Goal: Entertainment & Leisure: Consume media (video, audio)

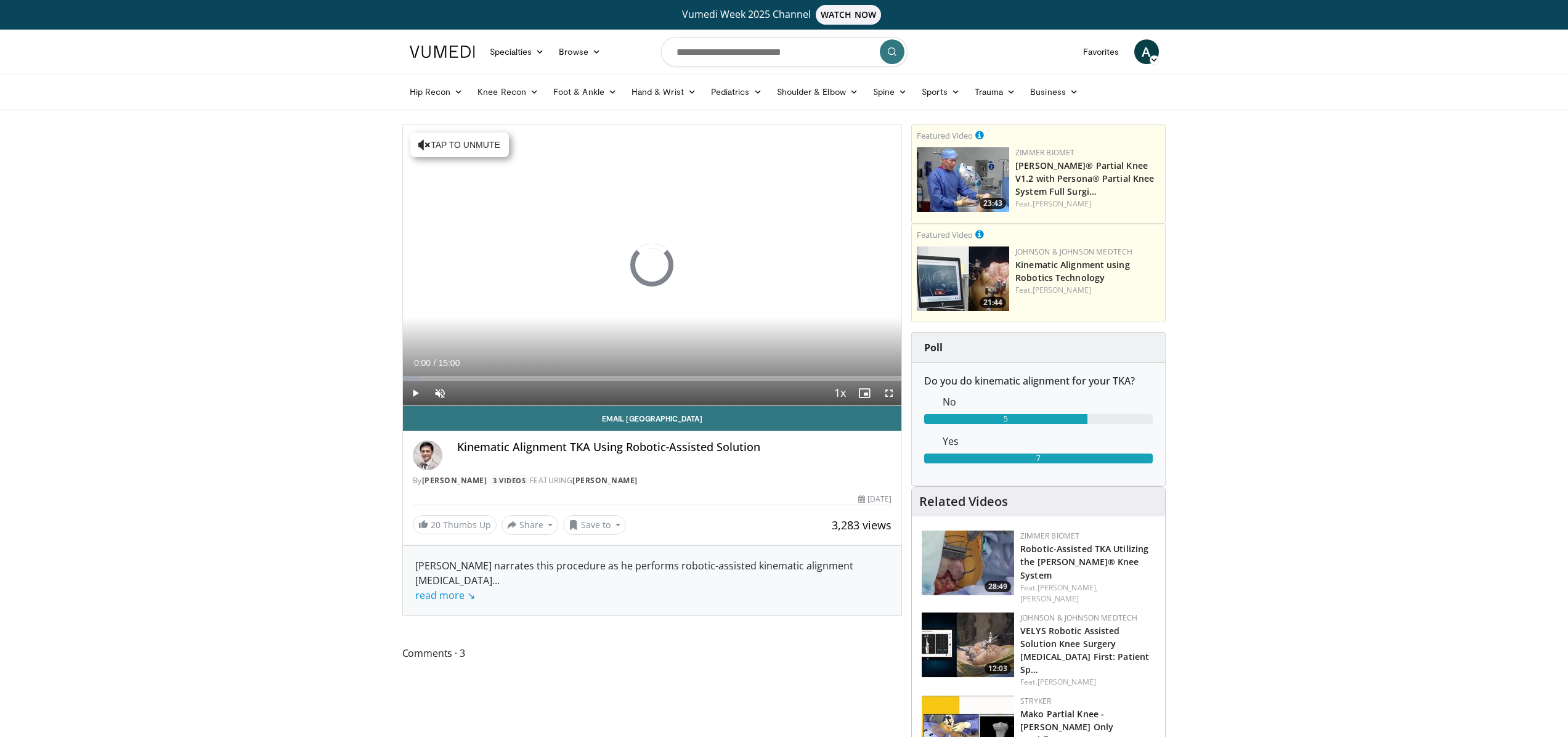
scroll to position [30, 0]
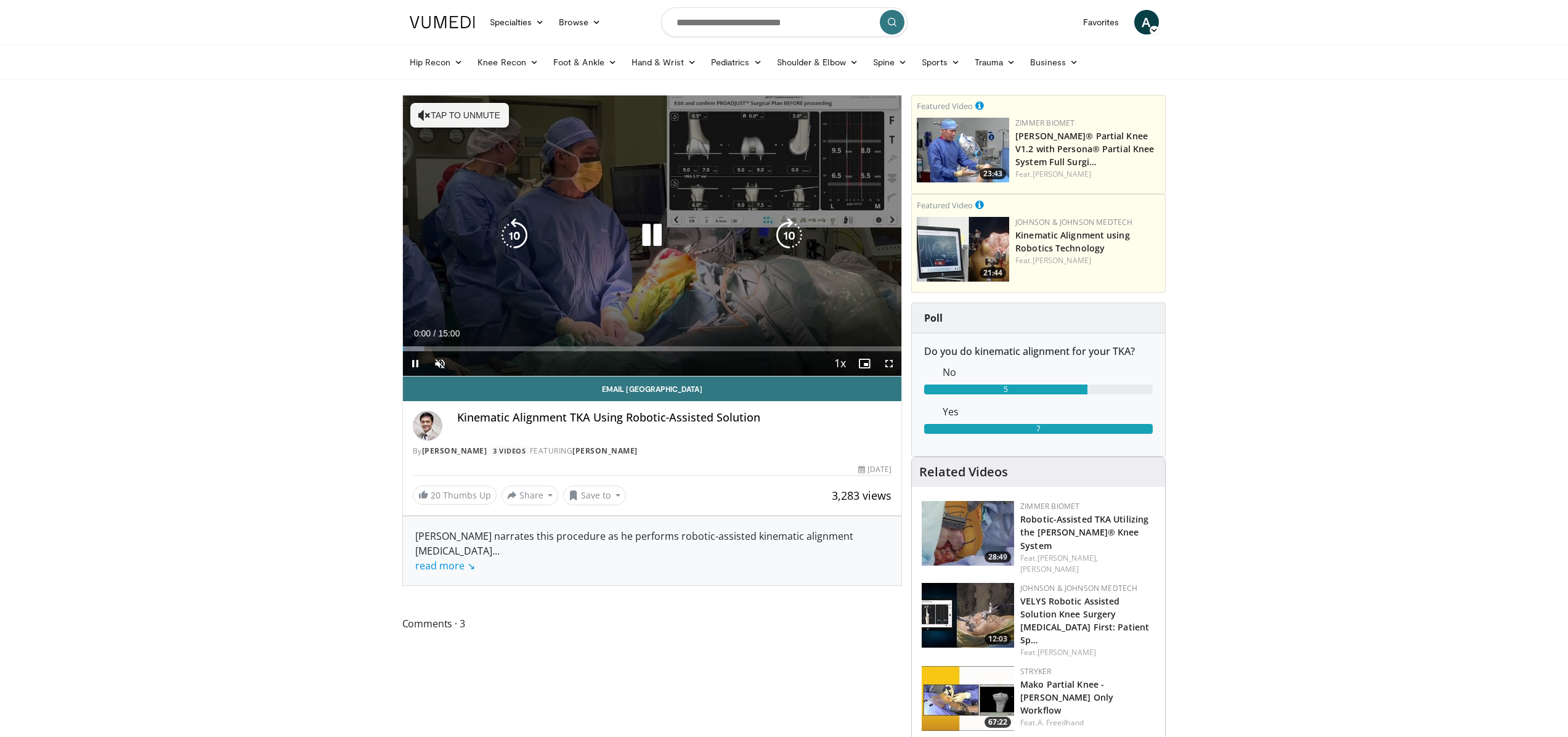
click at [543, 203] on div "10 seconds Tap to unmute" at bounding box center [653, 235] width 499 height 280
click at [661, 228] on icon "Video Player" at bounding box center [651, 235] width 34 height 34
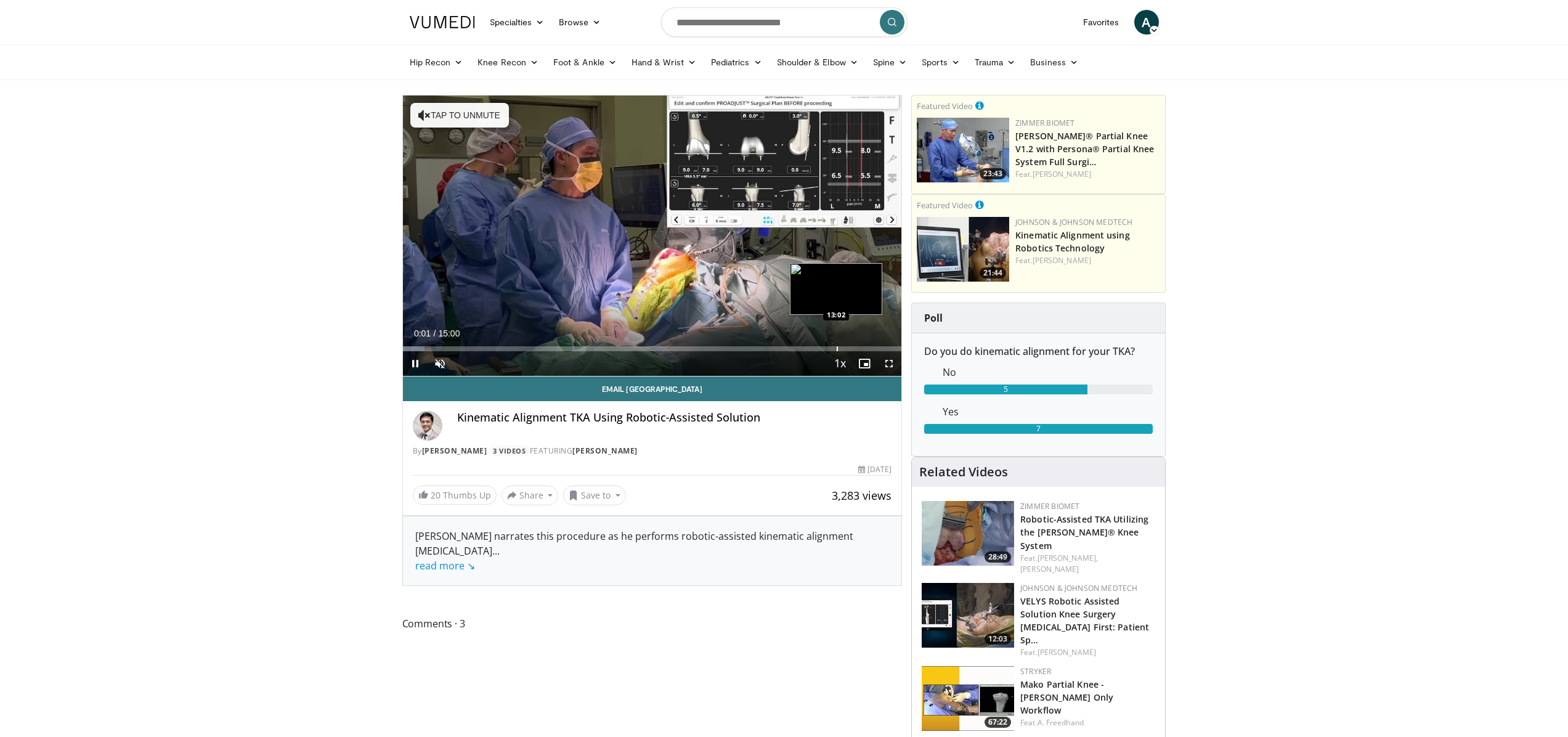
click at [836, 344] on div "Loaded : 4.40% 00:01 13:02" at bounding box center [653, 344] width 499 height 11
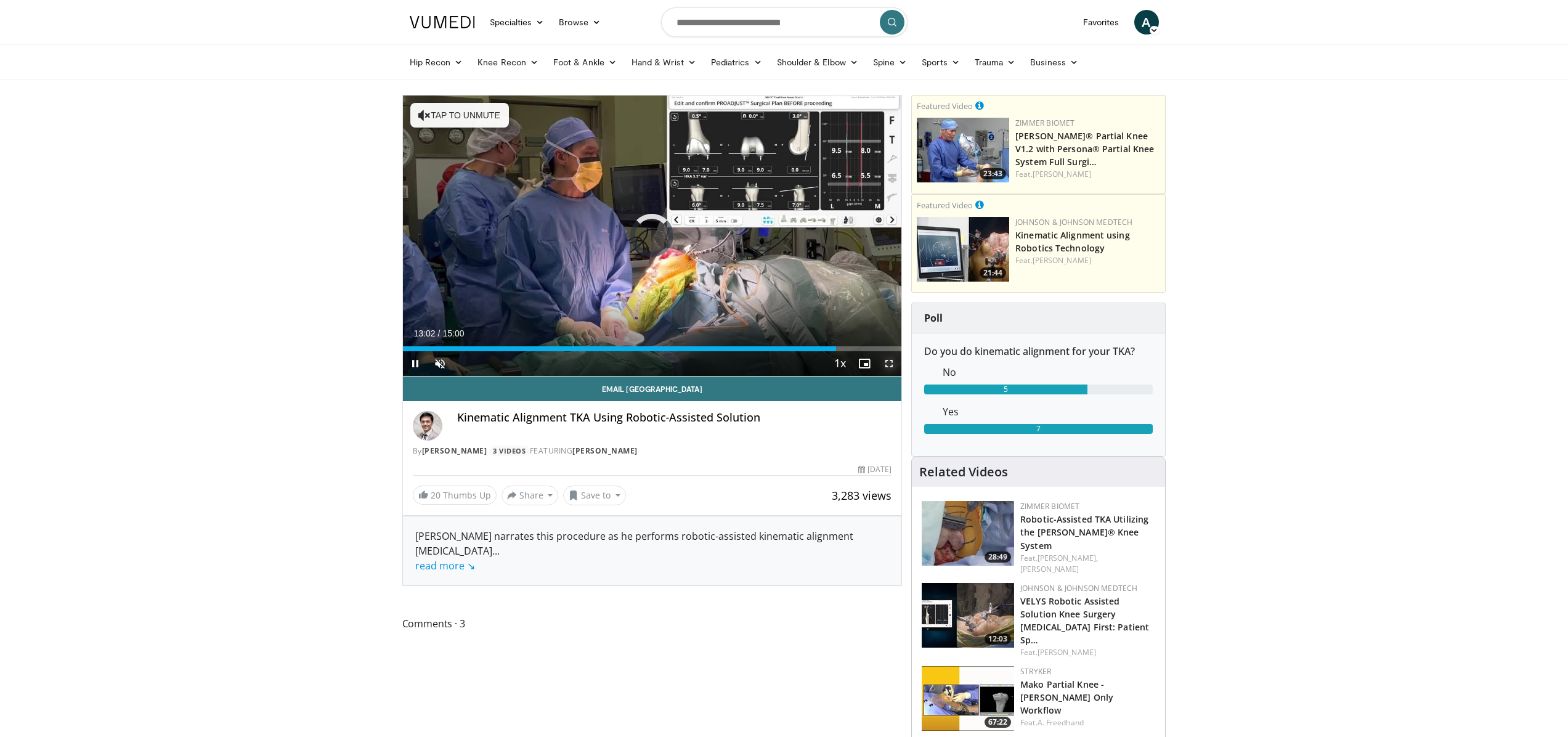
click at [889, 364] on span "Video Player" at bounding box center [889, 364] width 25 height 25
click at [802, 352] on div "Current Time 13:03 / Duration 15:00 Pause Skip Backward Skip Forward Unmute Loa…" at bounding box center [653, 364] width 499 height 25
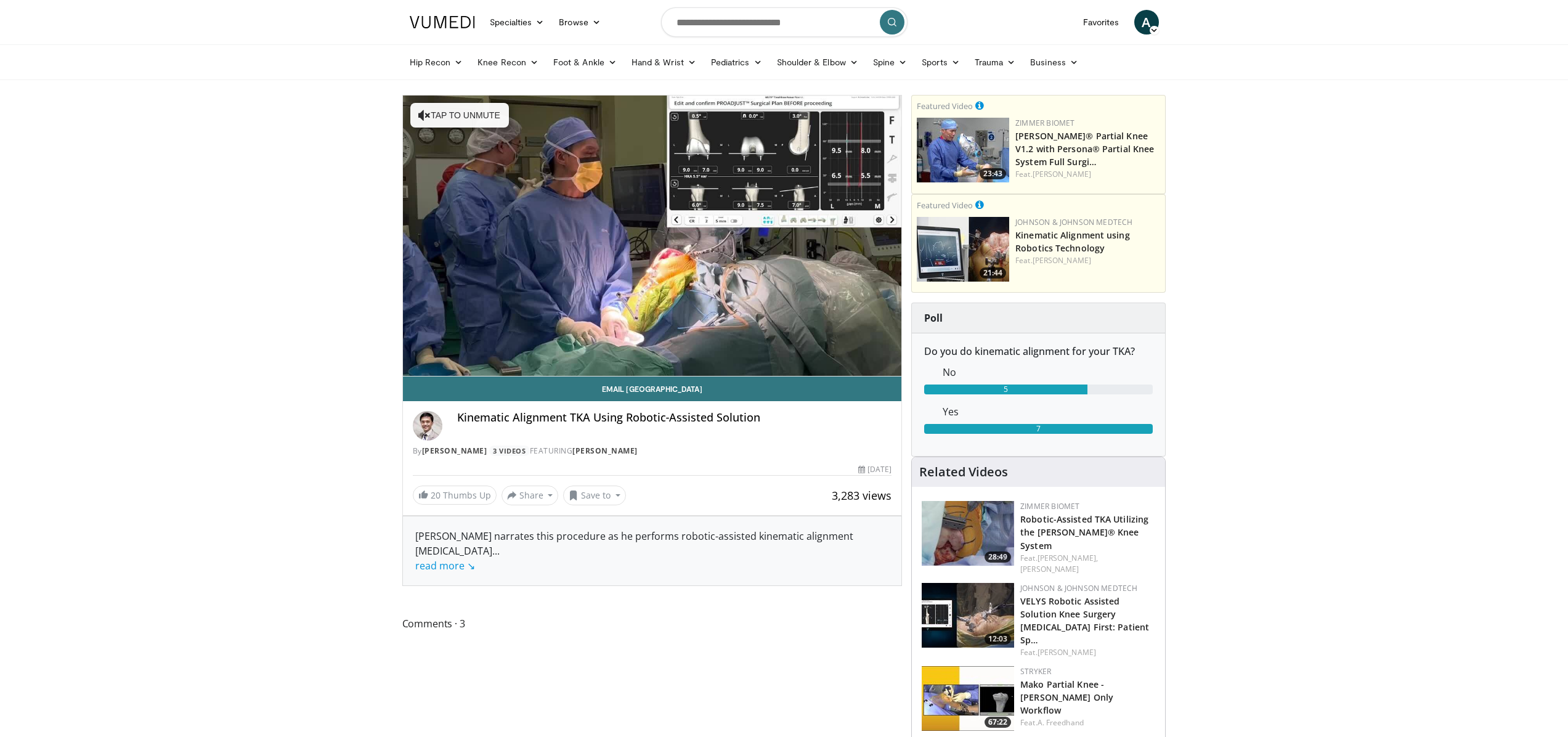
click at [837, 371] on div "Progress Bar" at bounding box center [837, 373] width 1 height 5
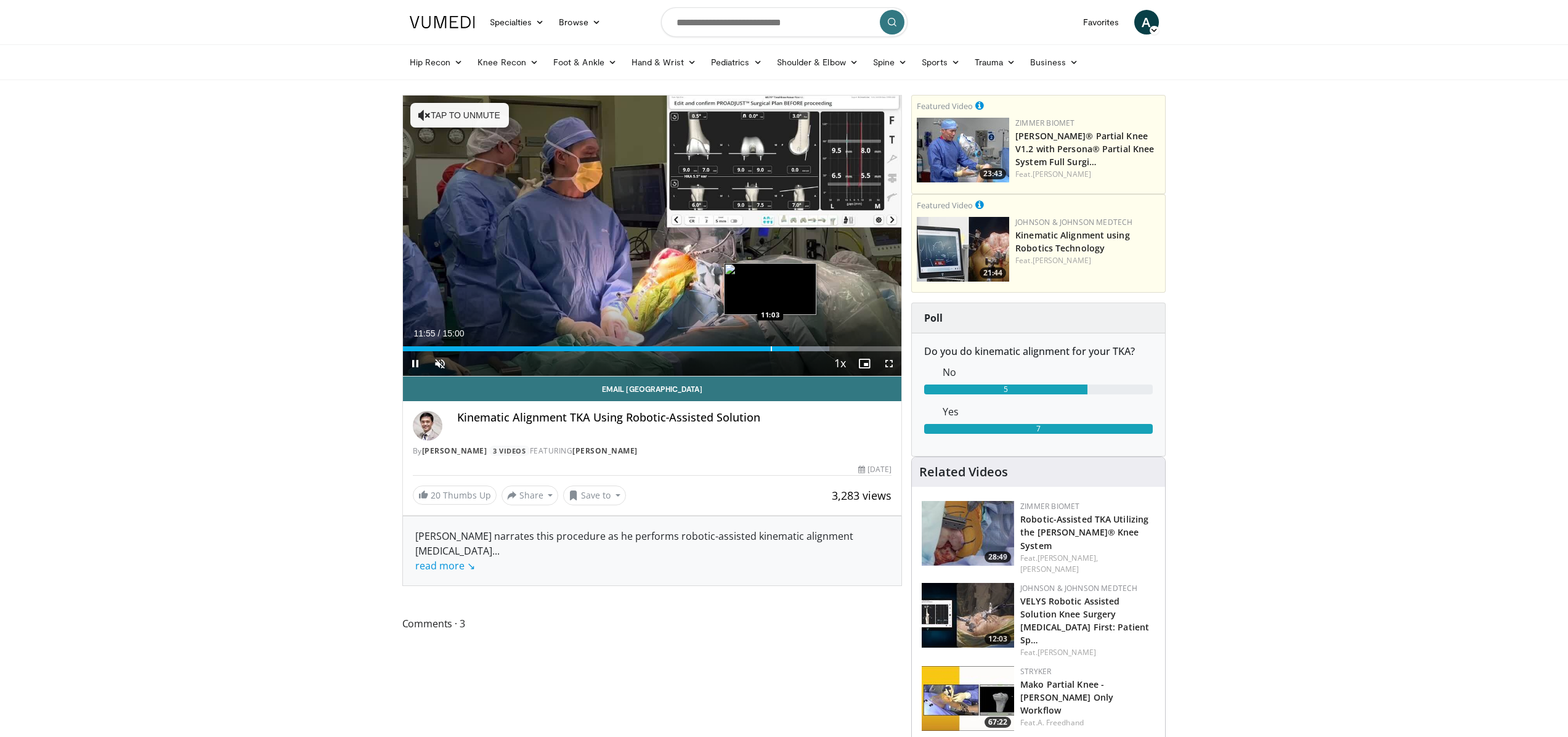
click at [770, 345] on div "Loaded : 85.57% 11:55 11:03" at bounding box center [653, 344] width 499 height 11
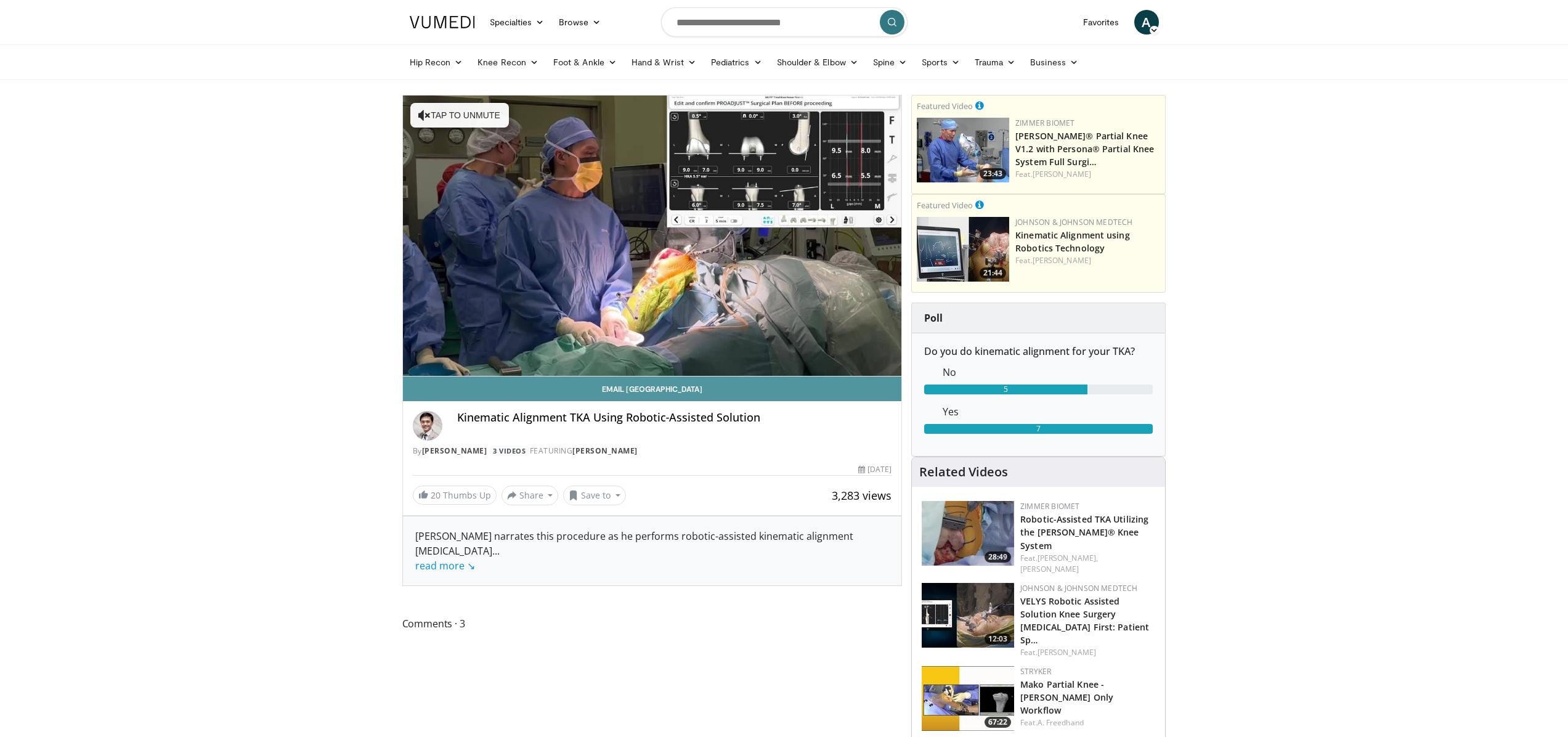
click at [437, 379] on link "Email [GEOGRAPHIC_DATA]" at bounding box center [653, 389] width 499 height 25
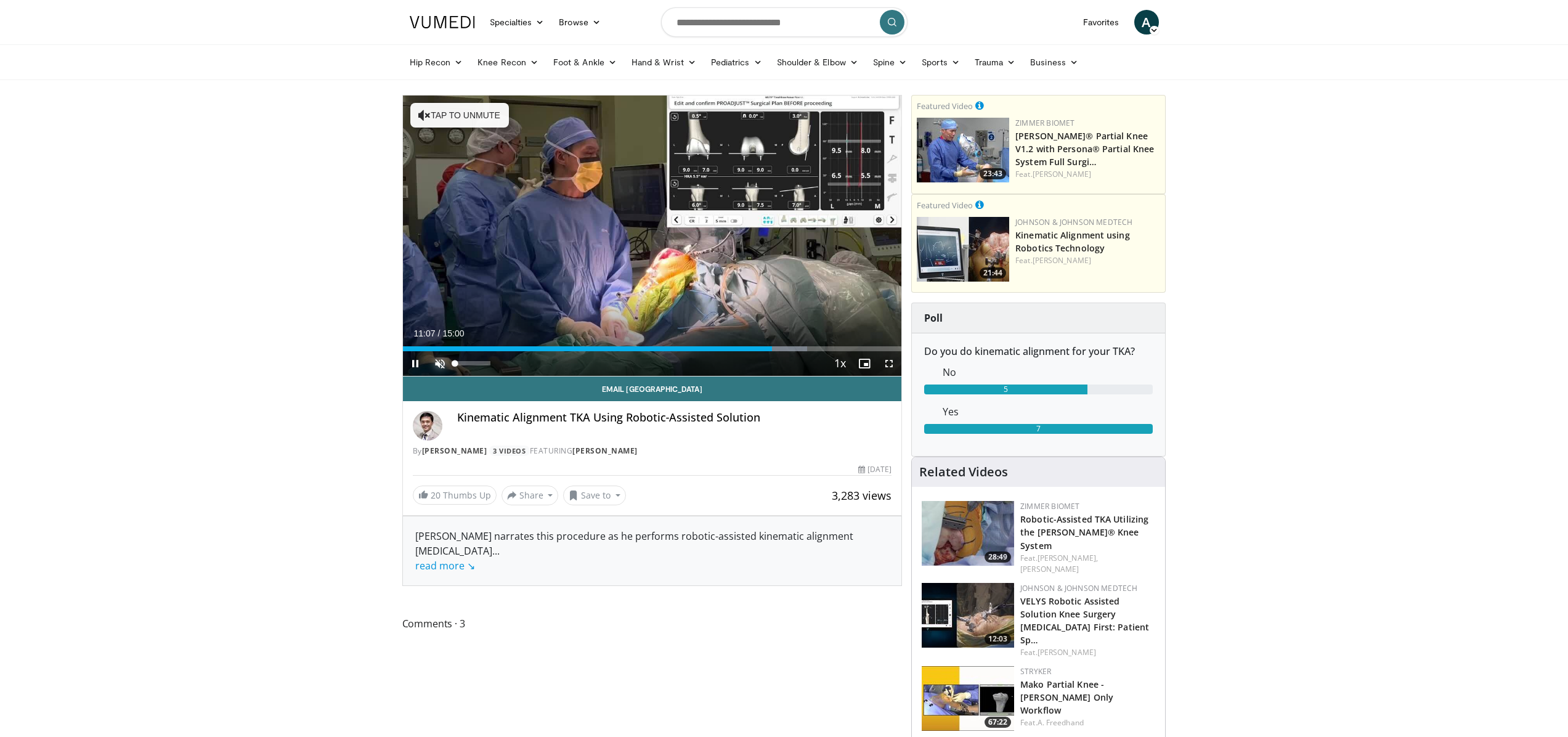
click at [437, 362] on span "Video Player" at bounding box center [440, 364] width 25 height 25
click at [763, 343] on div "Loaded : 81.13% 11:07 10:51" at bounding box center [653, 344] width 499 height 11
click at [755, 346] on div "Progress Bar" at bounding box center [755, 349] width 1 height 5
click at [690, 346] on div "Progress Bar" at bounding box center [690, 349] width 1 height 5
click at [890, 343] on div "Loaded : 64.46% 08:39 14:39" at bounding box center [653, 344] width 499 height 11
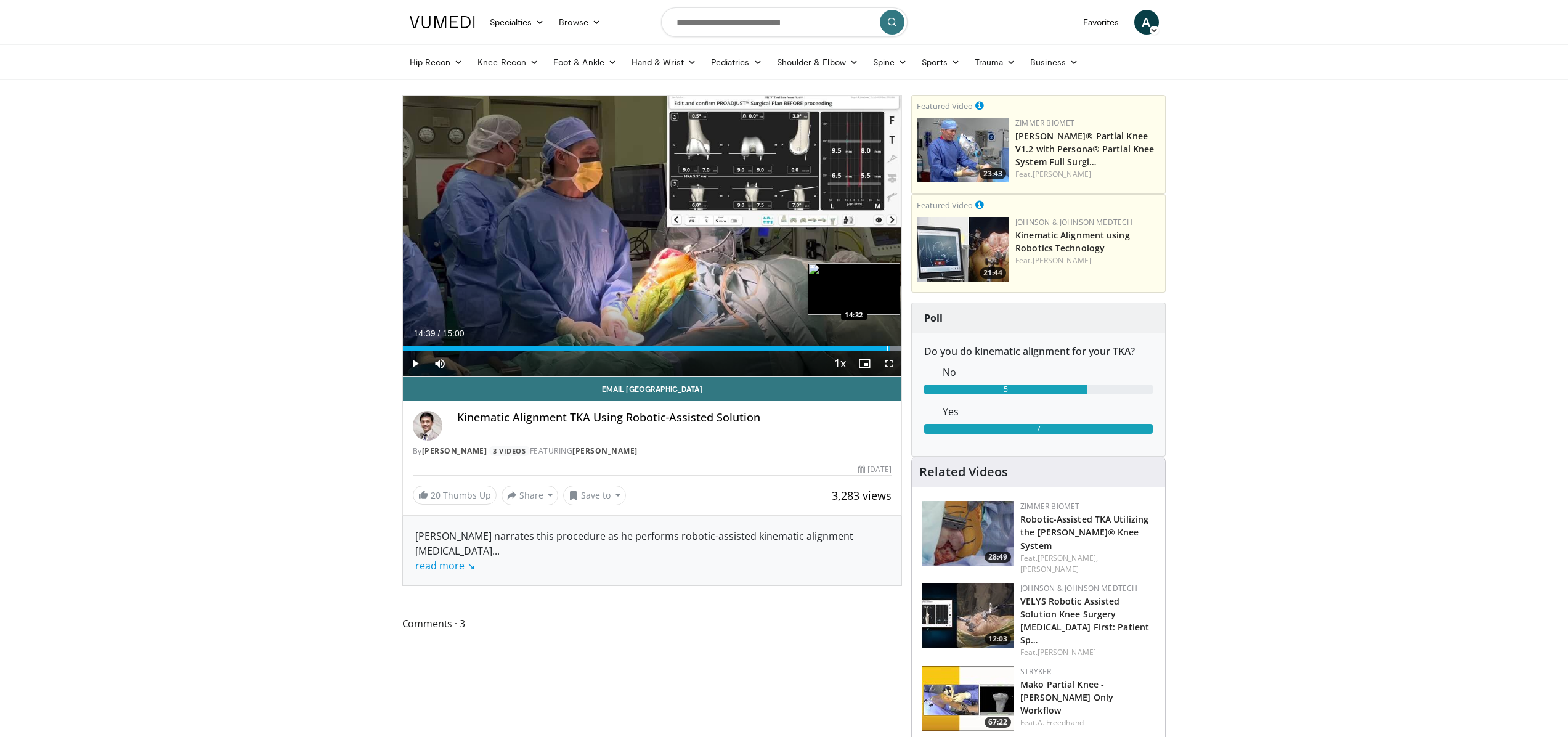
click at [886, 344] on div "Loaded : 100.00% 14:39 14:32" at bounding box center [653, 344] width 499 height 11
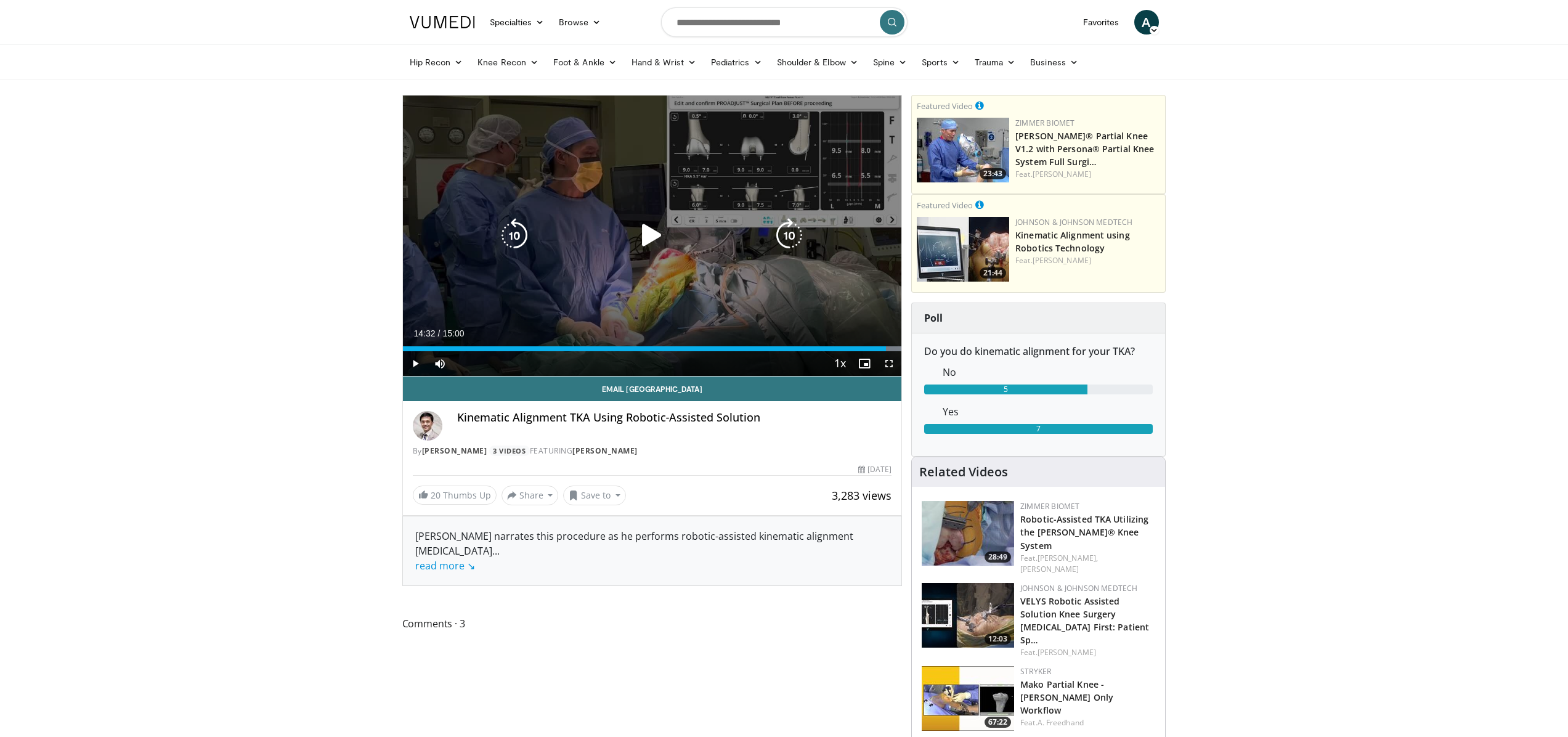
click at [641, 233] on icon "Video Player" at bounding box center [651, 235] width 34 height 34
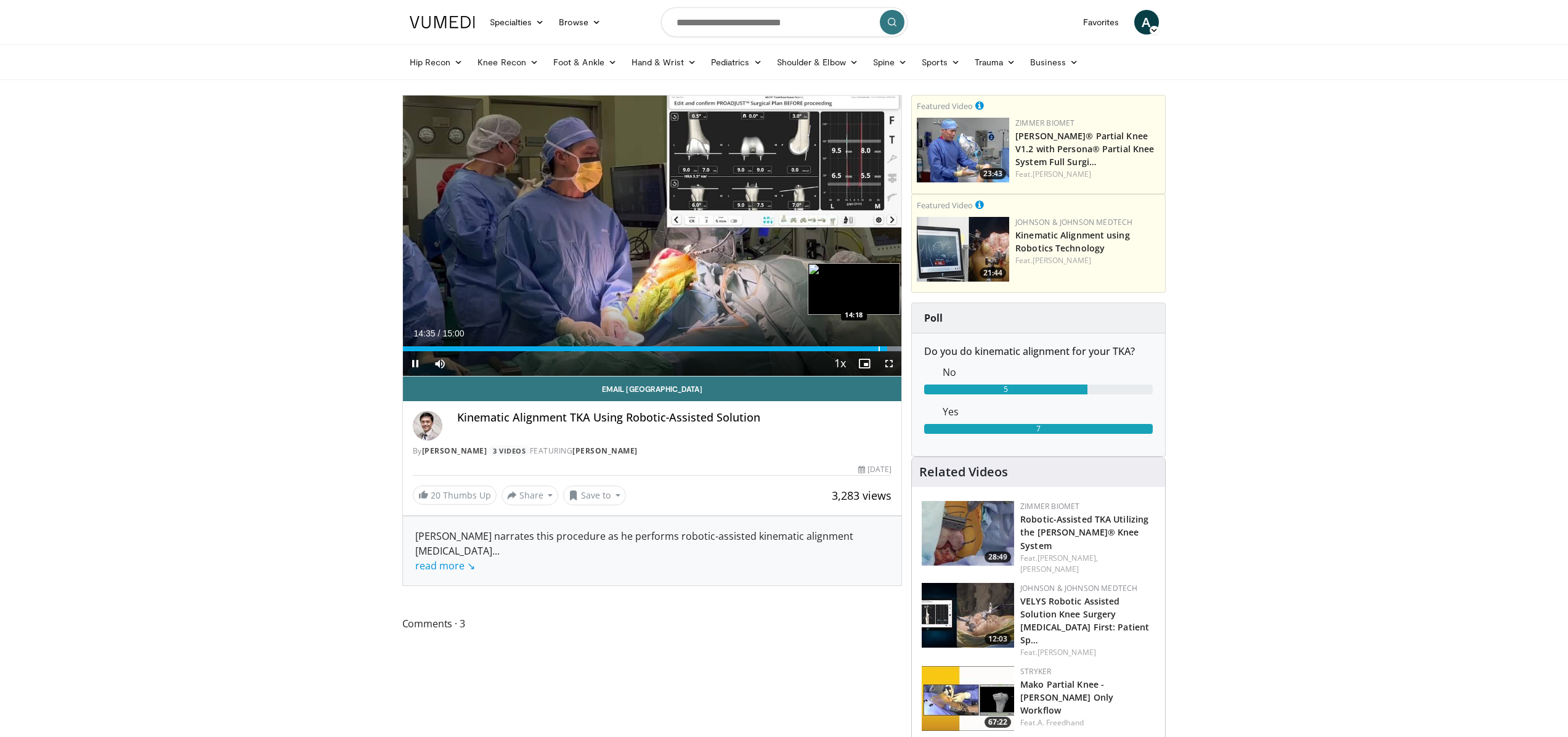
click at [878, 350] on div "Progress Bar" at bounding box center [878, 349] width 1 height 5
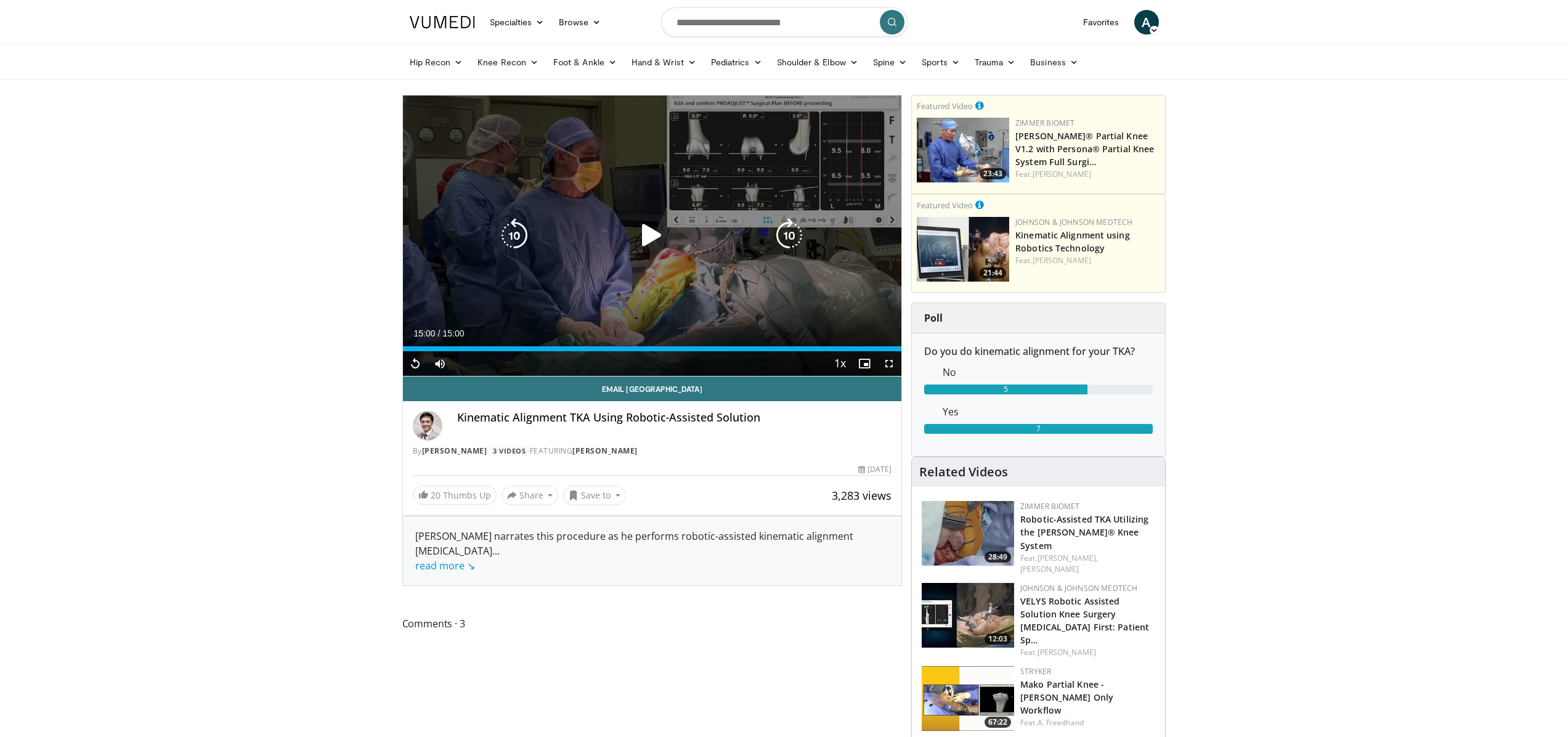
click at [643, 230] on icon "Video Player" at bounding box center [651, 235] width 34 height 34
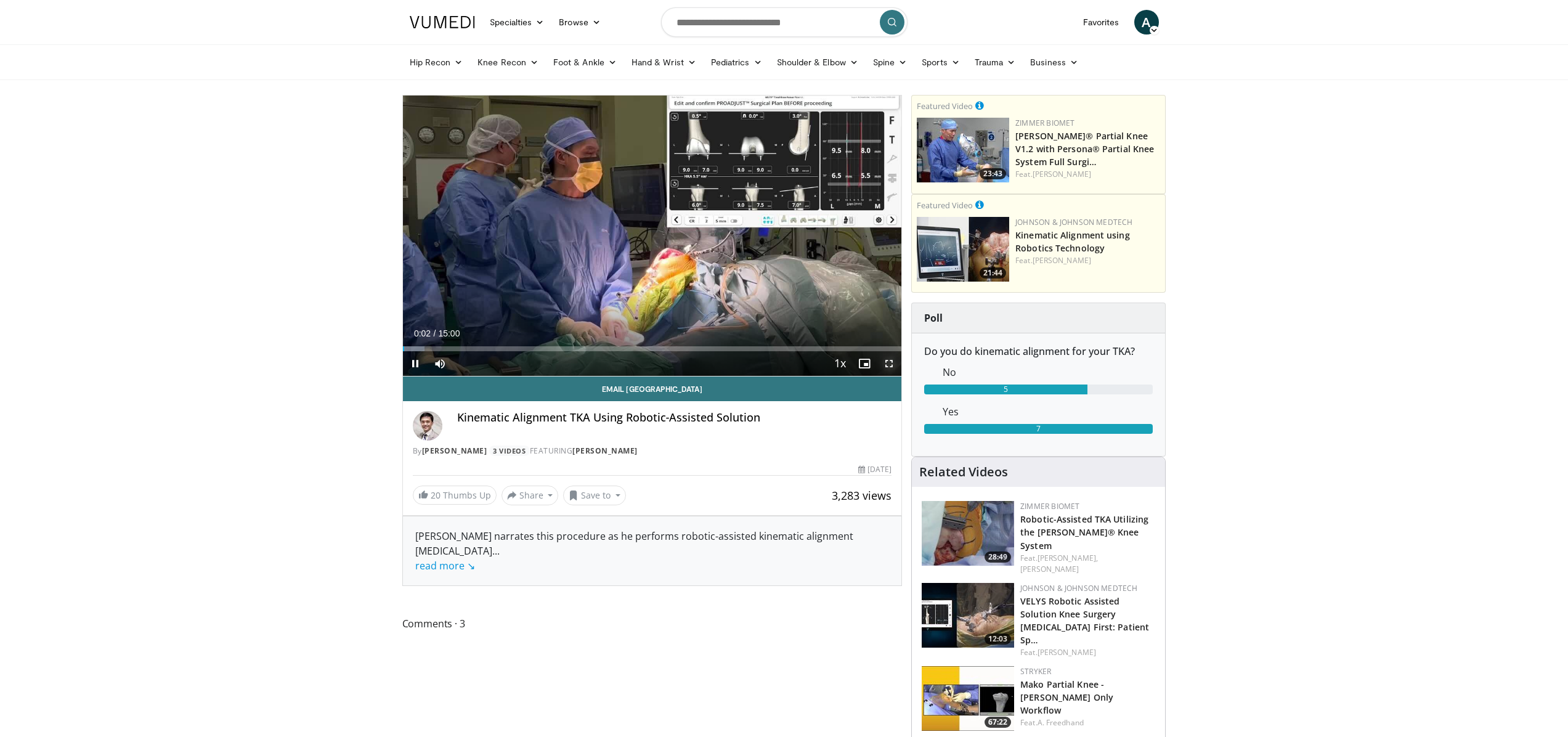
click at [894, 365] on span "Video Player" at bounding box center [889, 364] width 25 height 25
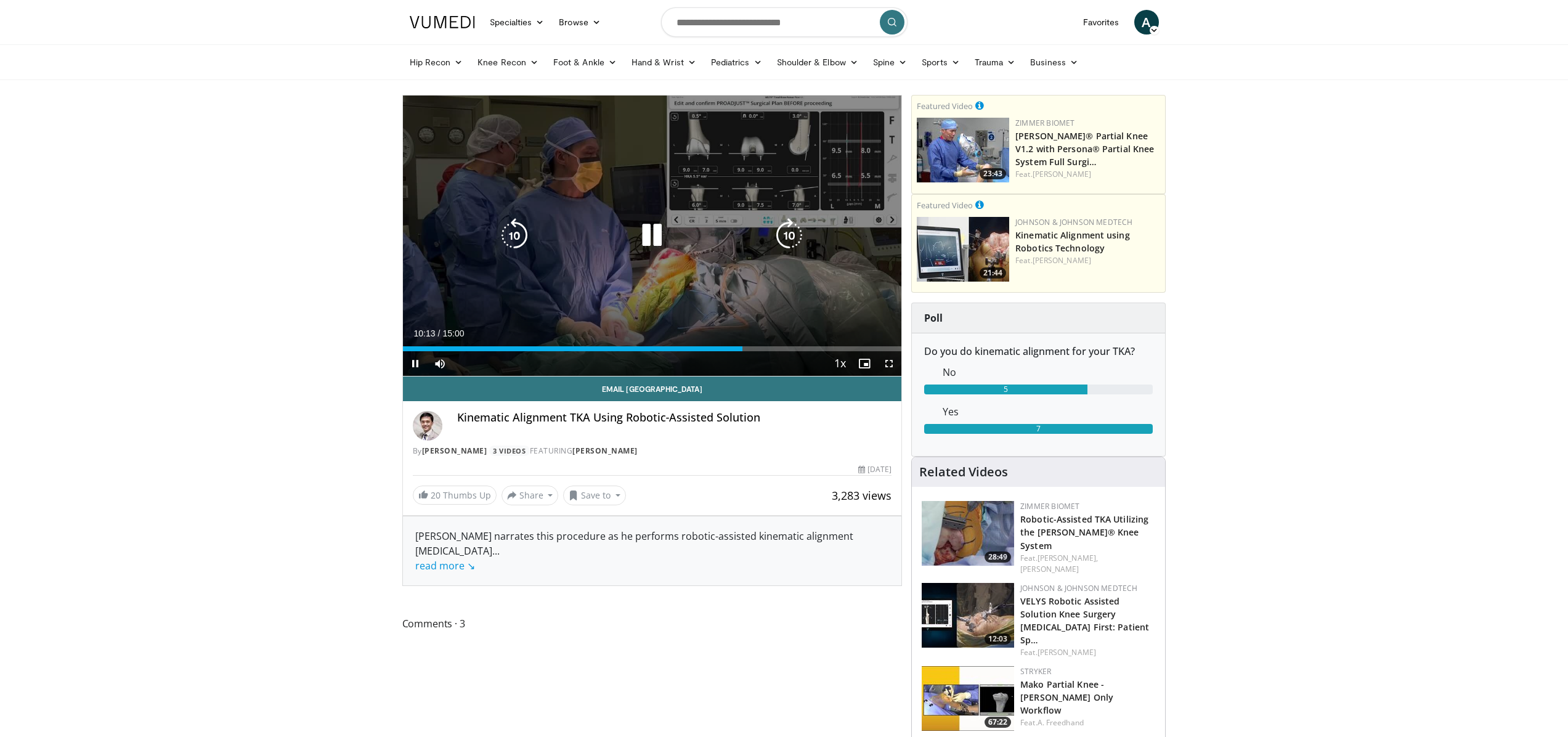
click at [538, 277] on div "10 seconds Tap to unmute" at bounding box center [653, 235] width 499 height 280
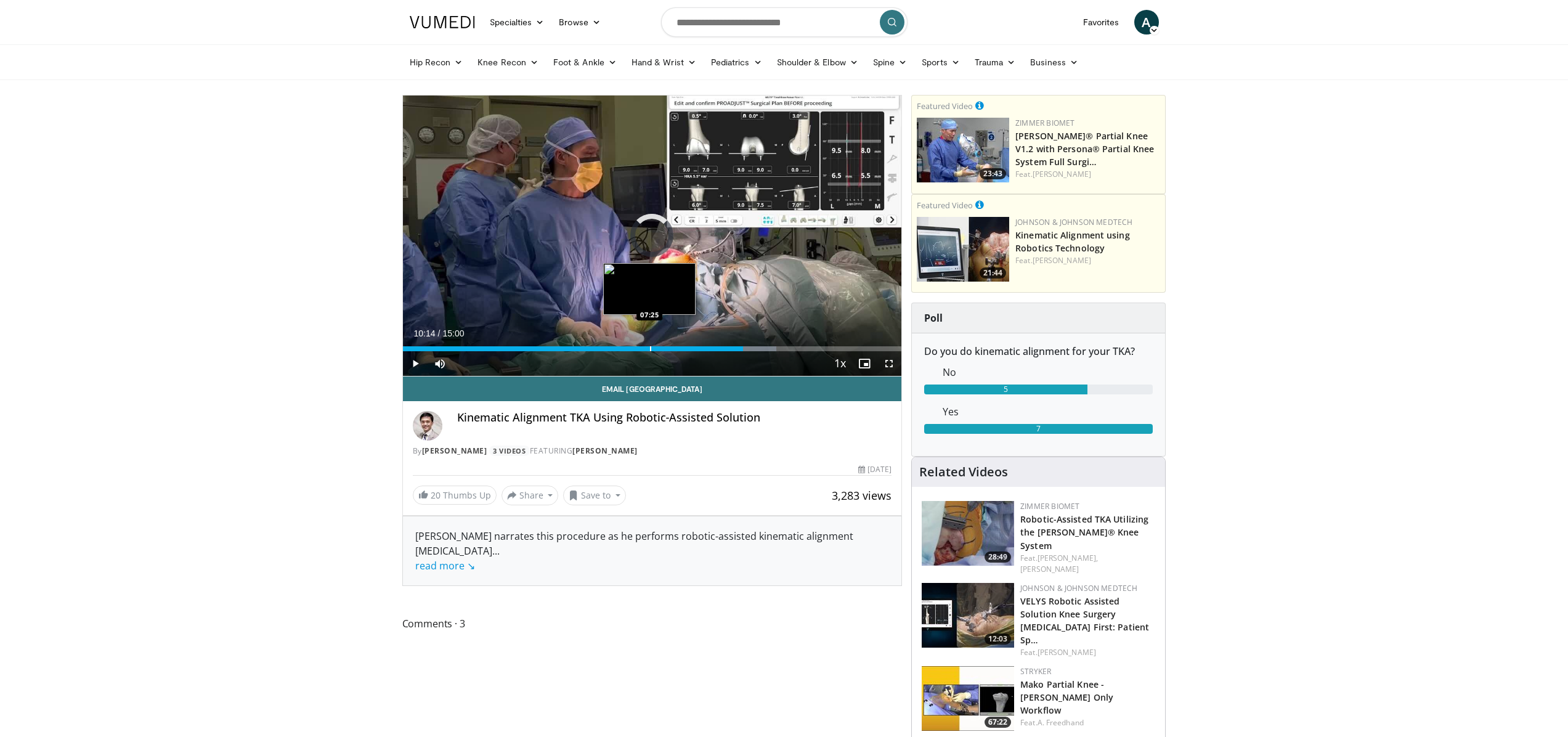
click at [649, 343] on div "Loaded : 74.88% 10:14 07:25" at bounding box center [653, 344] width 499 height 11
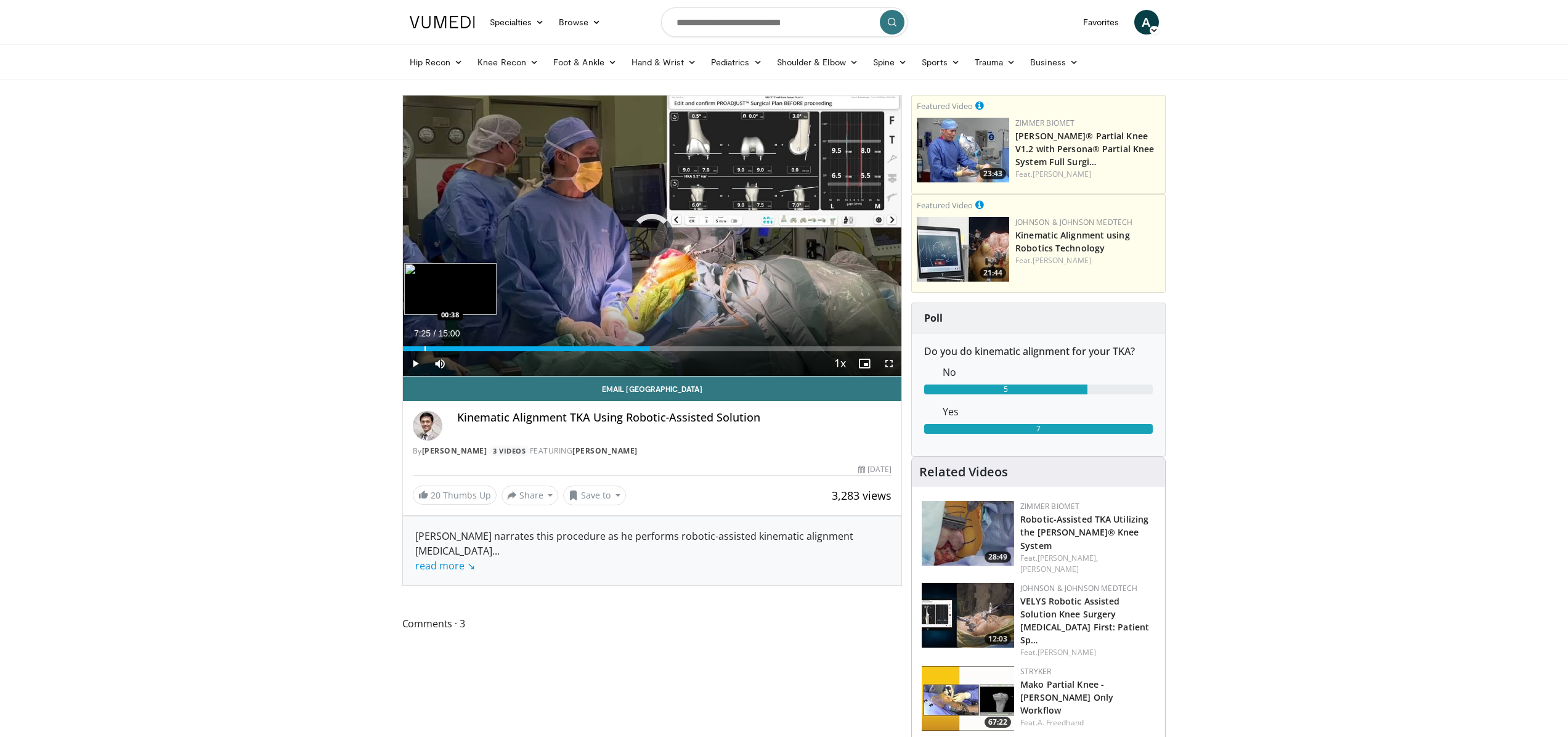
drag, startPoint x: 422, startPoint y: 348, endPoint x: 441, endPoint y: 343, distance: 19.6
click at [422, 348] on div "Loaded : 4.45% 07:25 00:38" at bounding box center [653, 349] width 499 height 5
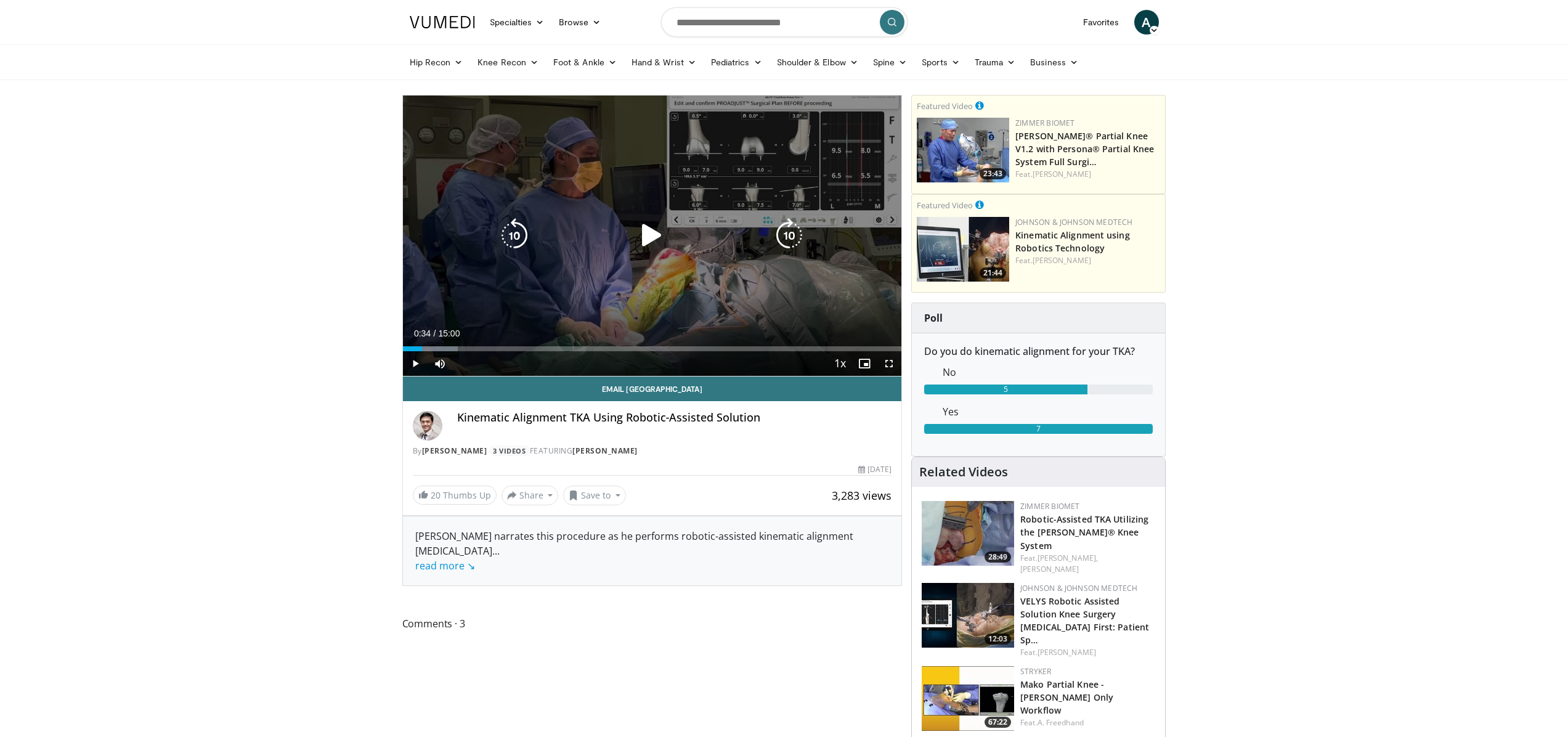
click at [653, 238] on icon "Video Player" at bounding box center [651, 235] width 34 height 34
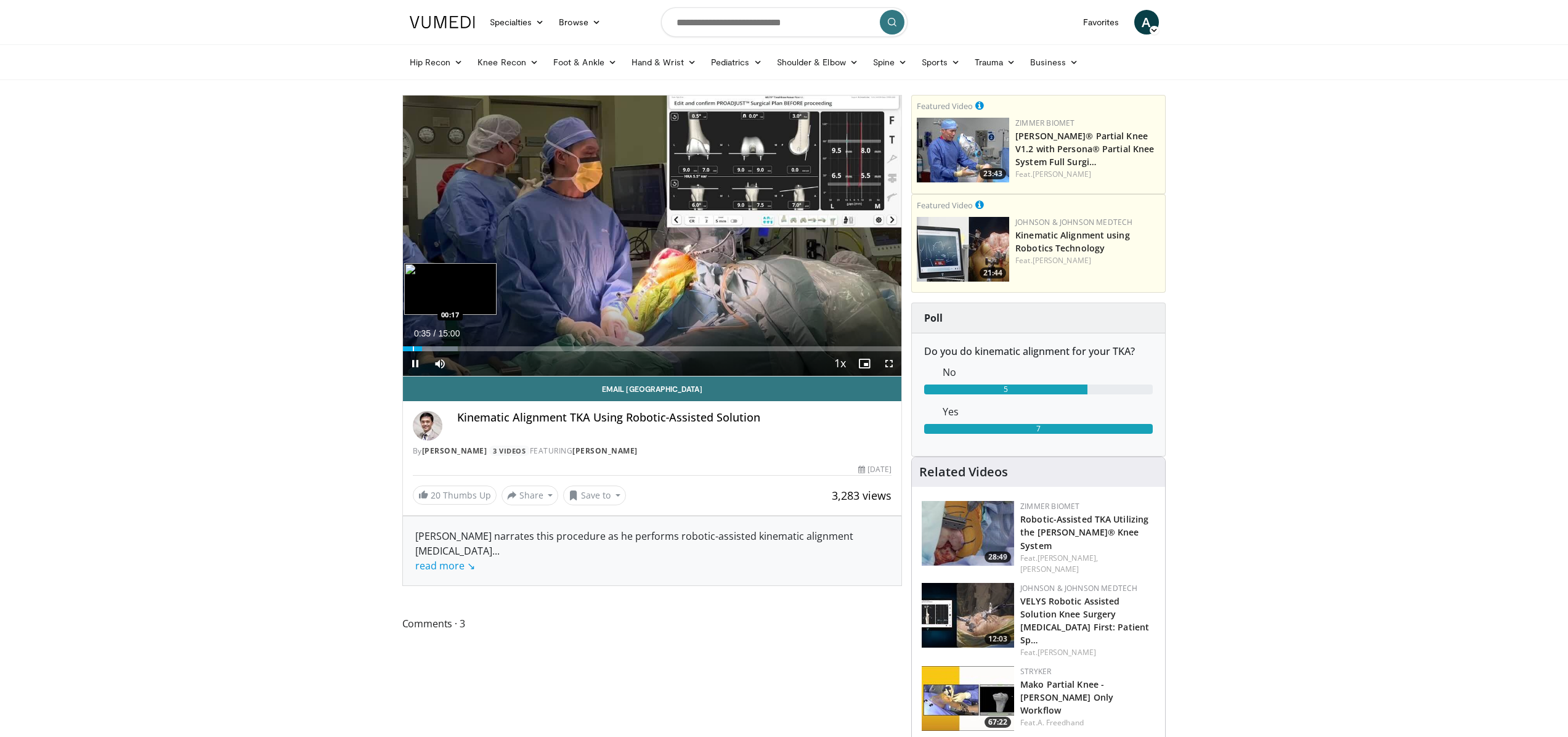
click at [413, 348] on div "Progress Bar" at bounding box center [413, 349] width 1 height 5
drag, startPoint x: 411, startPoint y: 348, endPoint x: 377, endPoint y: 348, distance: 34.0
click at [894, 365] on span "Video Player" at bounding box center [889, 364] width 25 height 25
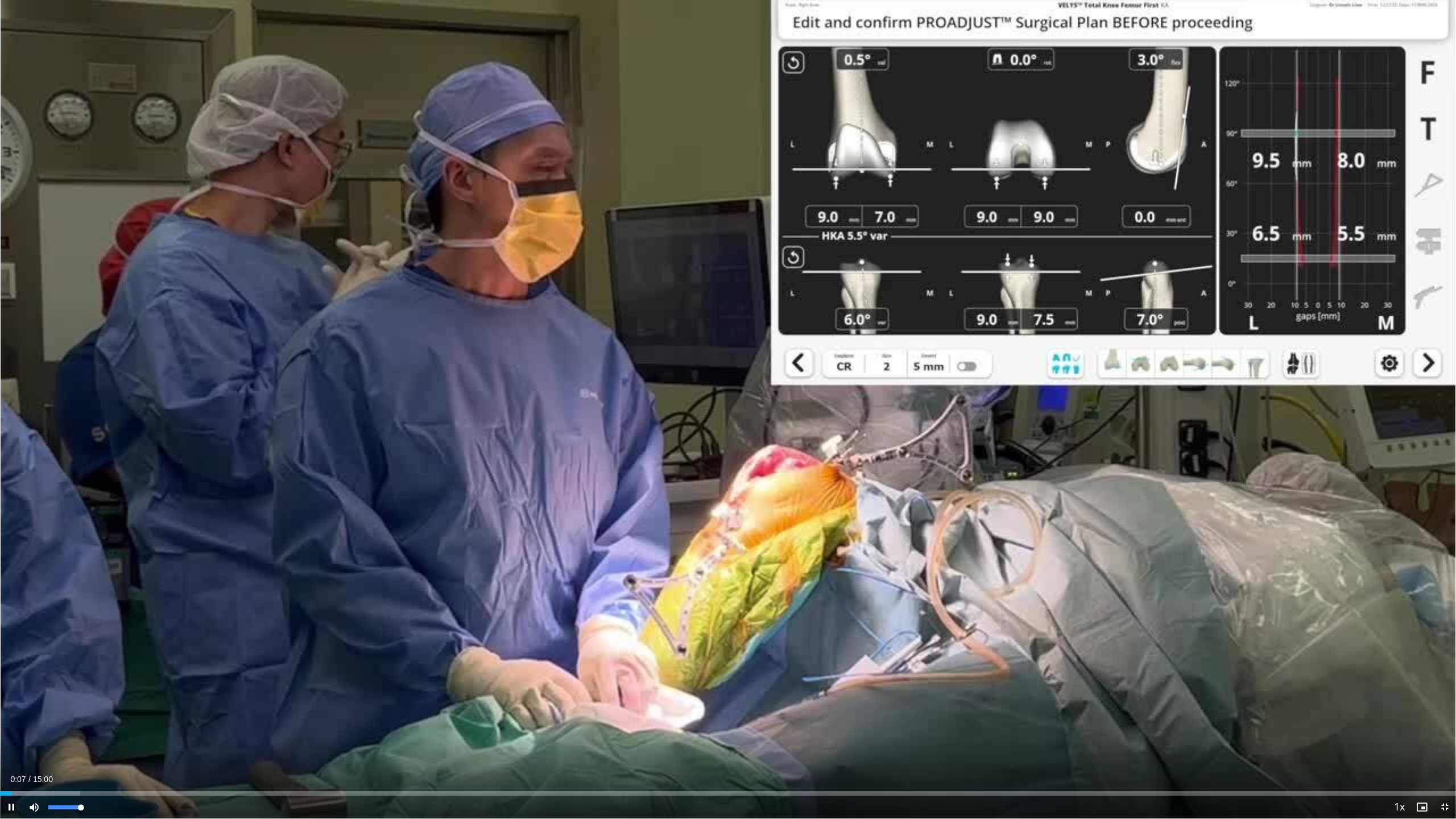
drag, startPoint x: 69, startPoint y: 811, endPoint x: 119, endPoint y: 811, distance: 50.0
click at [119, 680] on div "Current Time 0:07 / Duration 15:00 Pause Skip Backward Skip Forward Mute 100% L…" at bounding box center [728, 807] width 1456 height 23
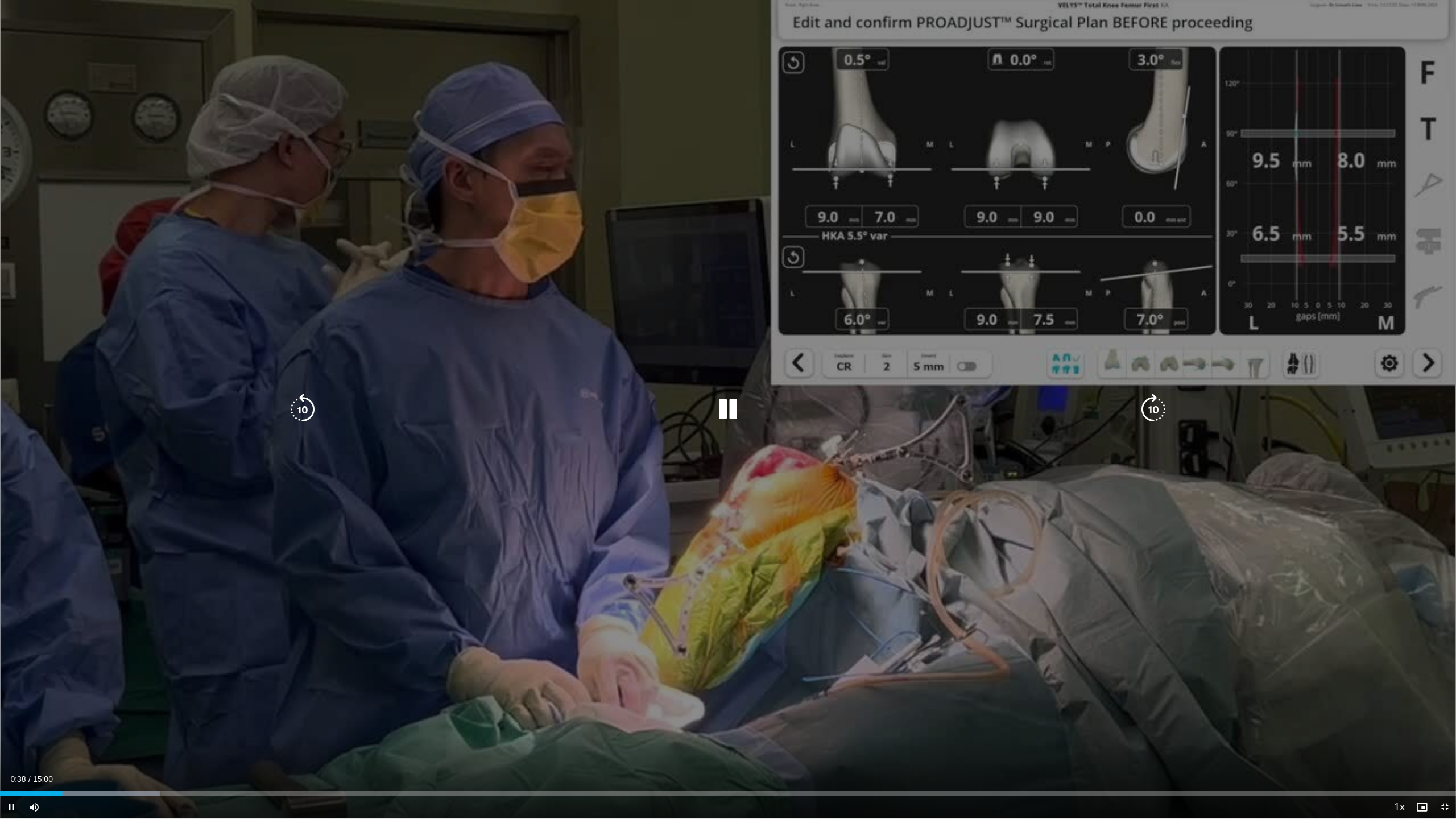
click at [576, 357] on div "10 seconds Tap to unmute" at bounding box center [728, 409] width 1456 height 818
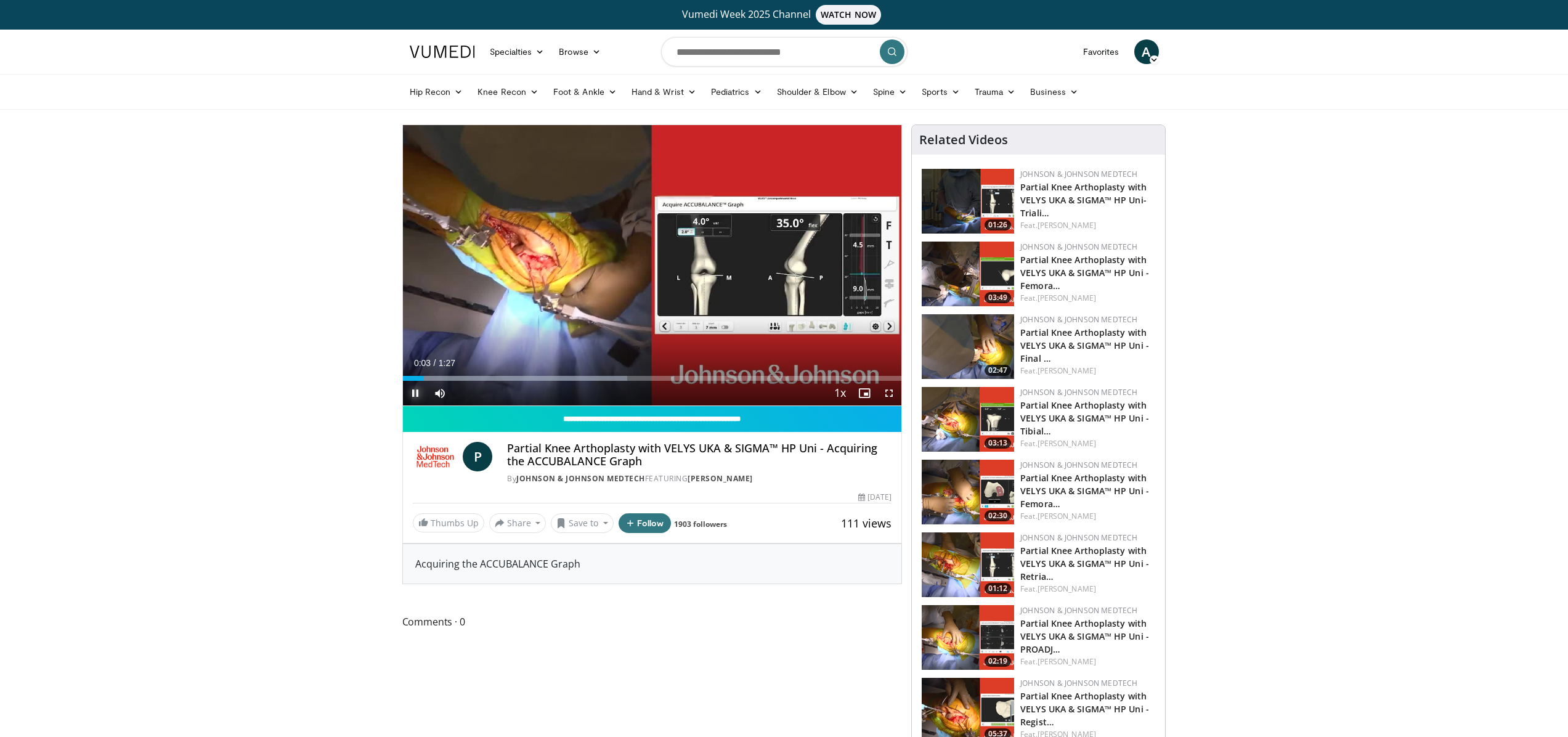
click at [414, 394] on span "Video Player" at bounding box center [415, 393] width 25 height 25
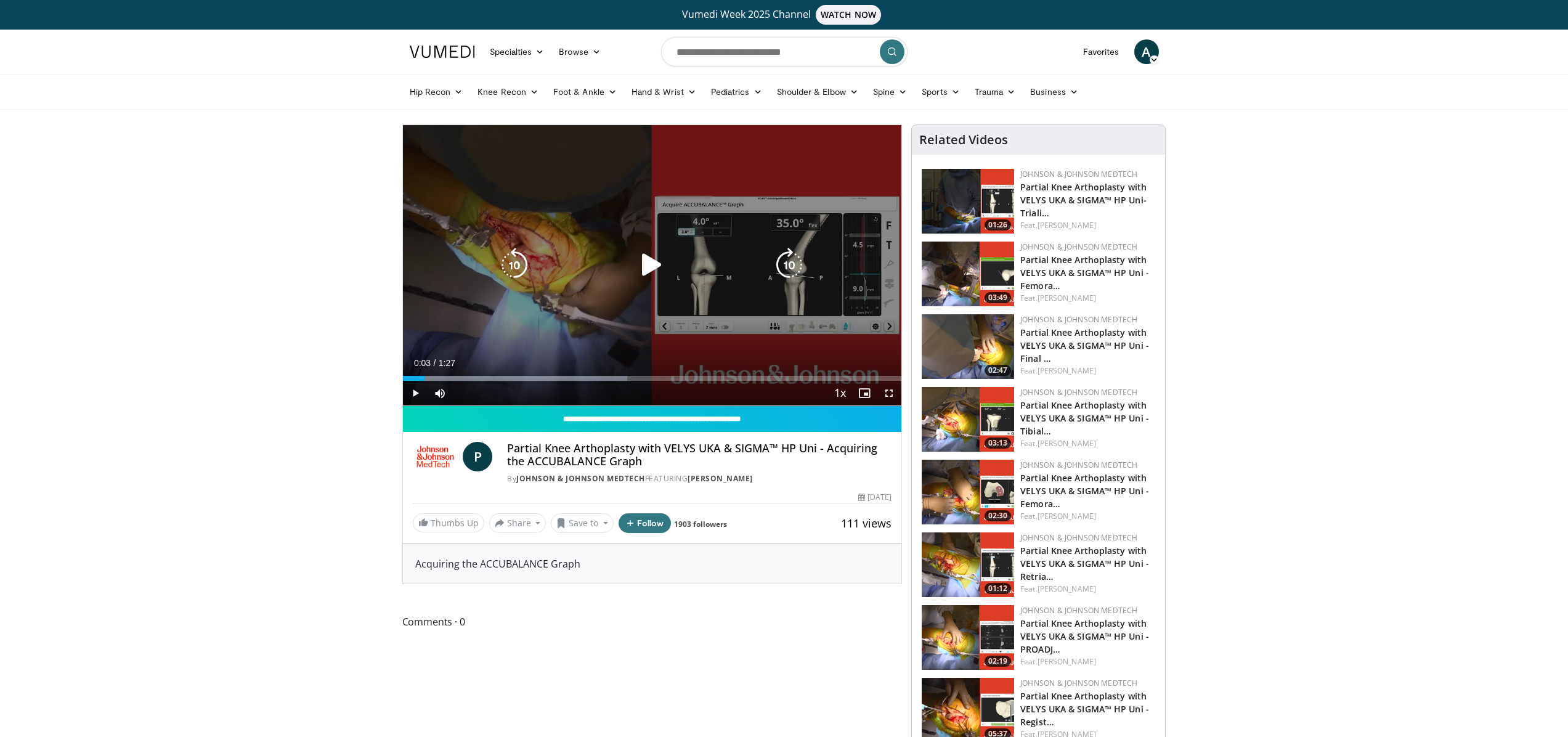
click at [770, 285] on div "10 seconds Tap to unmute" at bounding box center [653, 264] width 499 height 280
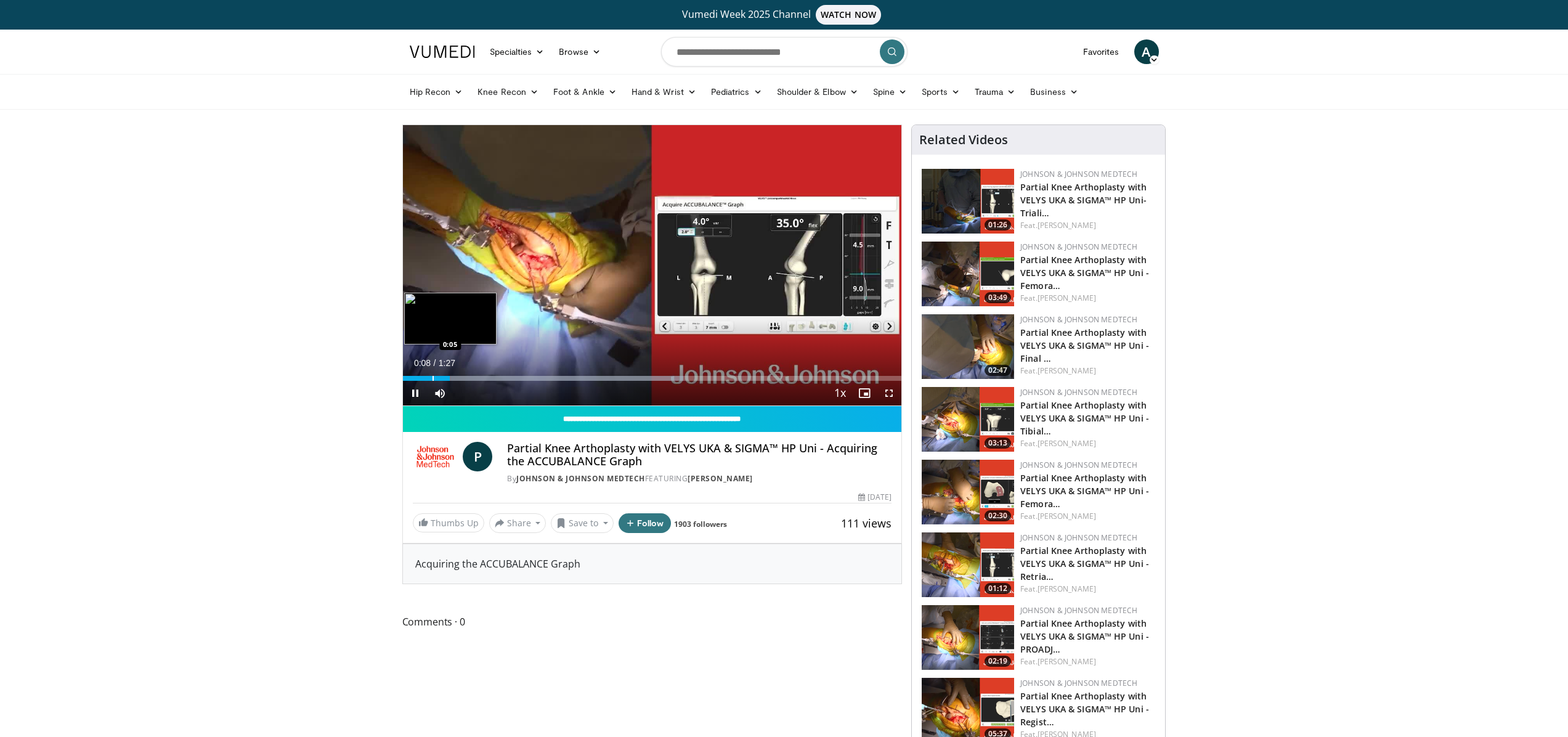
click at [432, 379] on div "Progress Bar" at bounding box center [432, 379] width 1 height 5
click at [420, 376] on div "Progress Bar" at bounding box center [420, 379] width 1 height 5
click at [414, 377] on div "Progress Bar" at bounding box center [414, 379] width 1 height 5
click at [410, 377] on video-js "**********" at bounding box center [653, 265] width 499 height 281
click at [477, 379] on div "Progress Bar" at bounding box center [477, 379] width 1 height 5
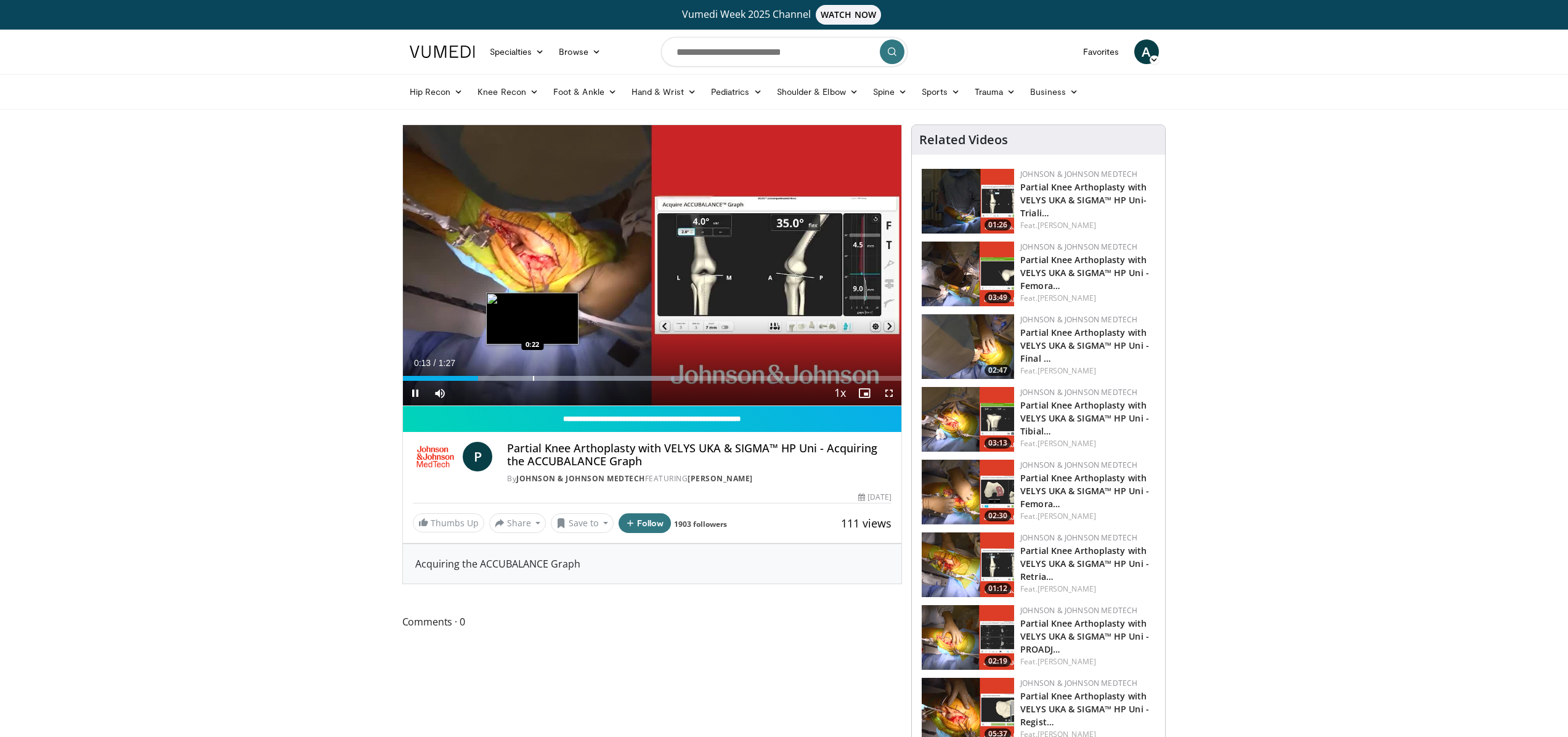
click at [533, 378] on div "Progress Bar" at bounding box center [533, 379] width 1 height 5
click at [575, 380] on div "Progress Bar" at bounding box center [575, 379] width 1 height 5
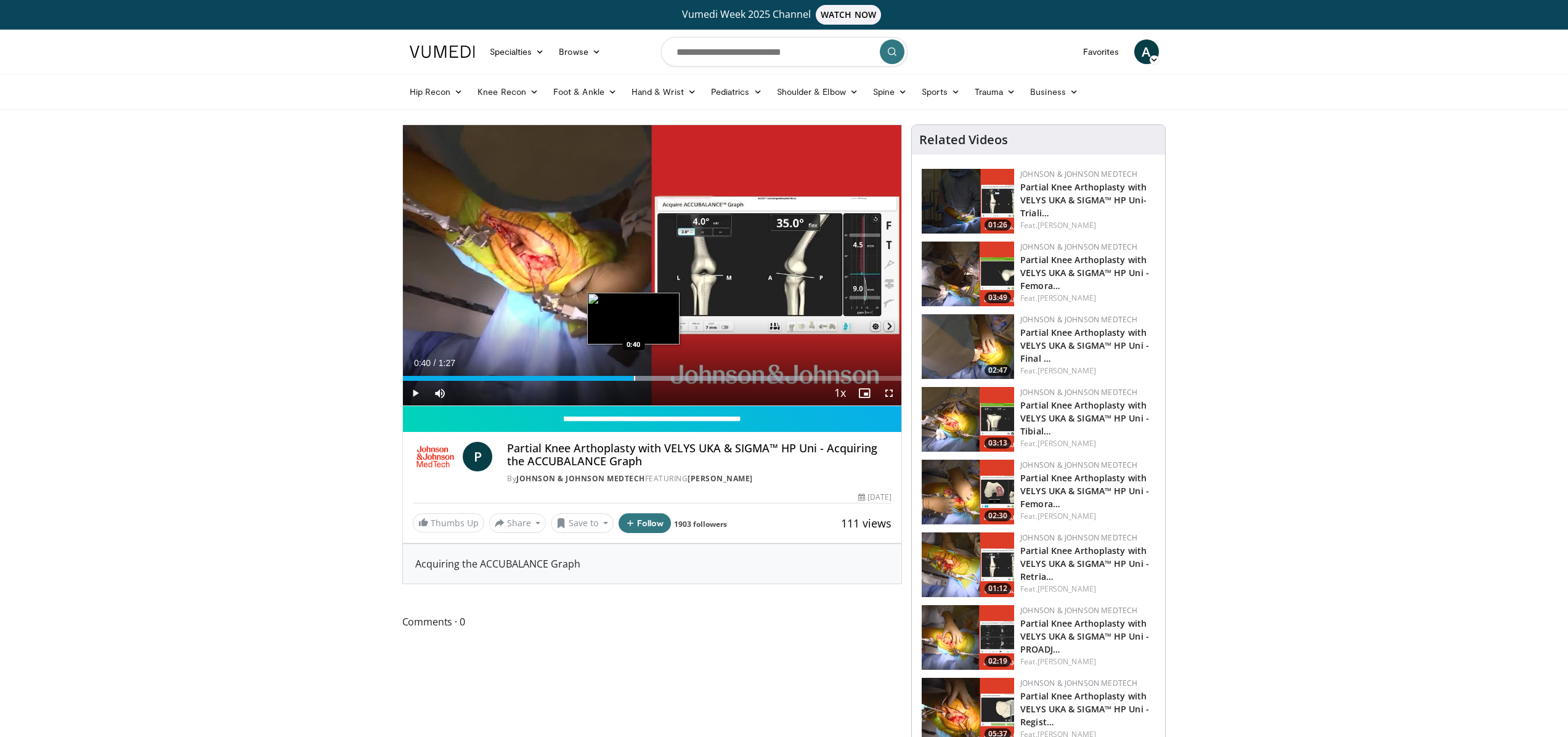
click at [634, 379] on div "Progress Bar" at bounding box center [634, 379] width 1 height 5
